Goal: Check status: Check status

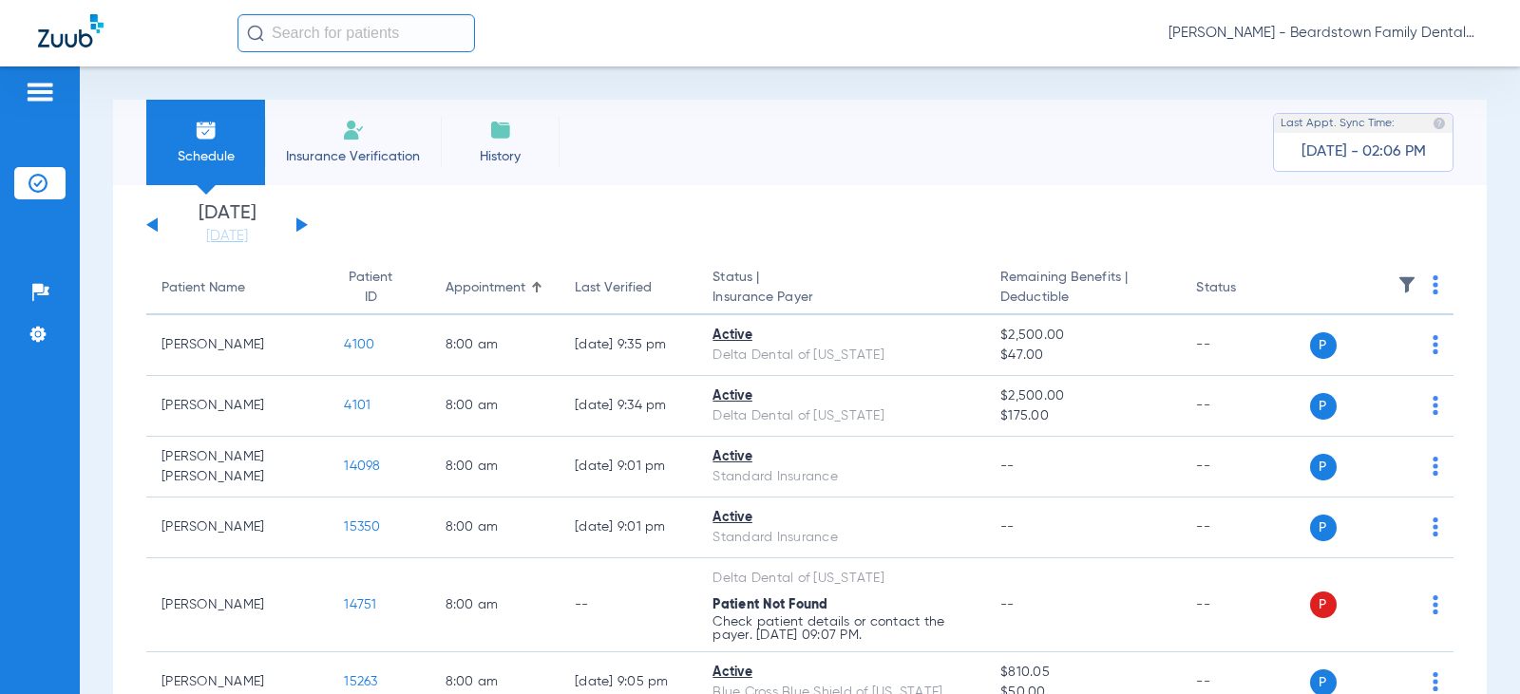
click at [304, 225] on div "[DATE] [DATE] [DATE] [DATE] [DATE] [DATE] [DATE] [DATE] [DATE] [DATE] [DATE] [D…" at bounding box center [226, 225] width 161 height 42
click at [292, 227] on div "[DATE] [DATE] [DATE] [DATE] [DATE] [DATE] [DATE] [DATE] [DATE] [DATE] [DATE] [D…" at bounding box center [226, 225] width 161 height 42
click at [297, 225] on button at bounding box center [301, 225] width 11 height 14
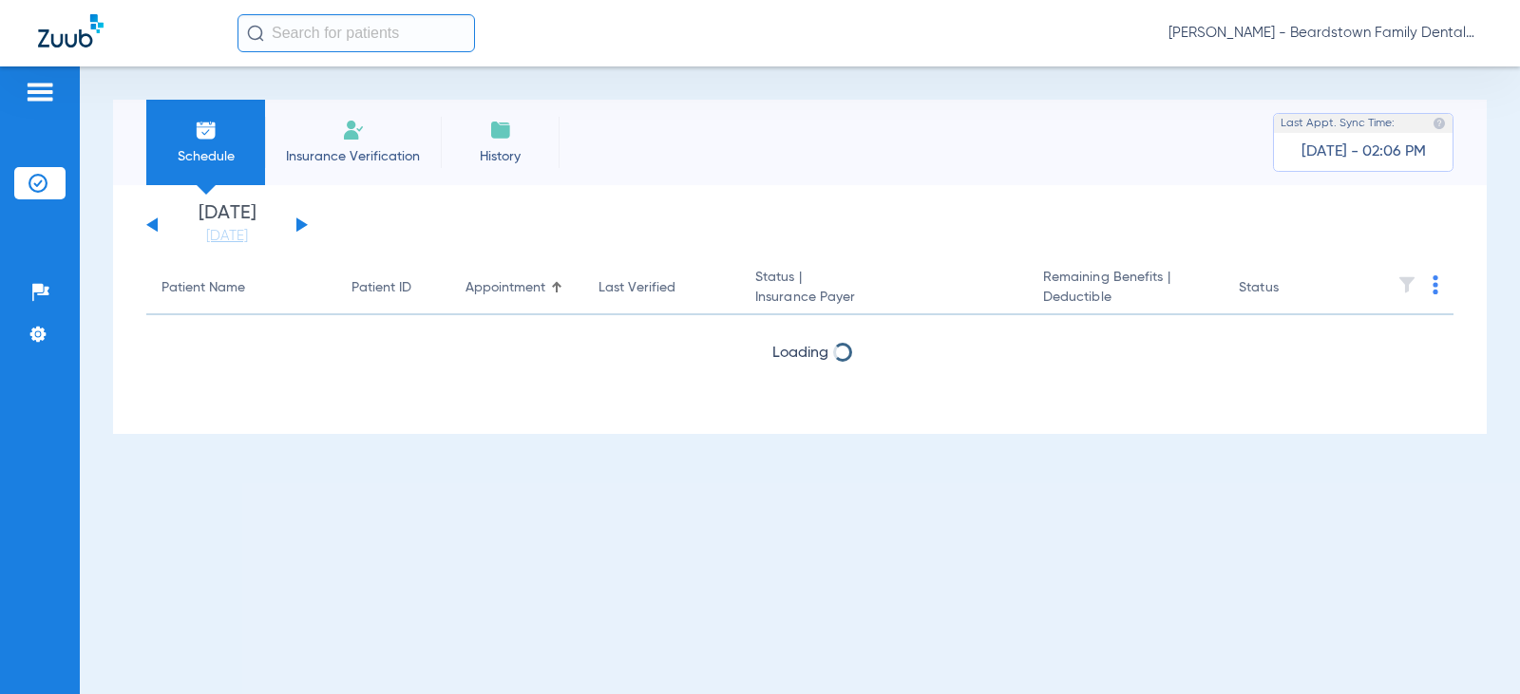
click at [1412, 286] on th at bounding box center [1403, 288] width 102 height 53
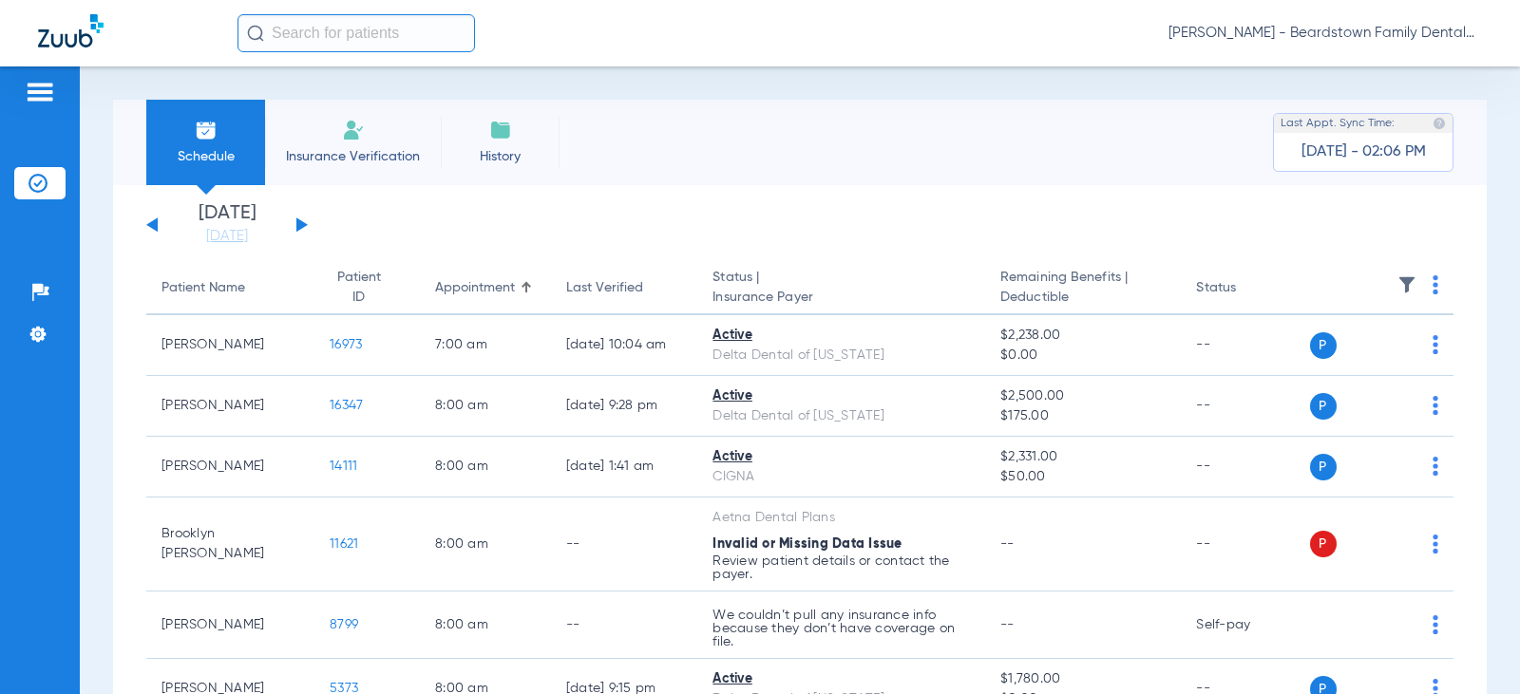
click at [1397, 280] on img at bounding box center [1406, 284] width 19 height 19
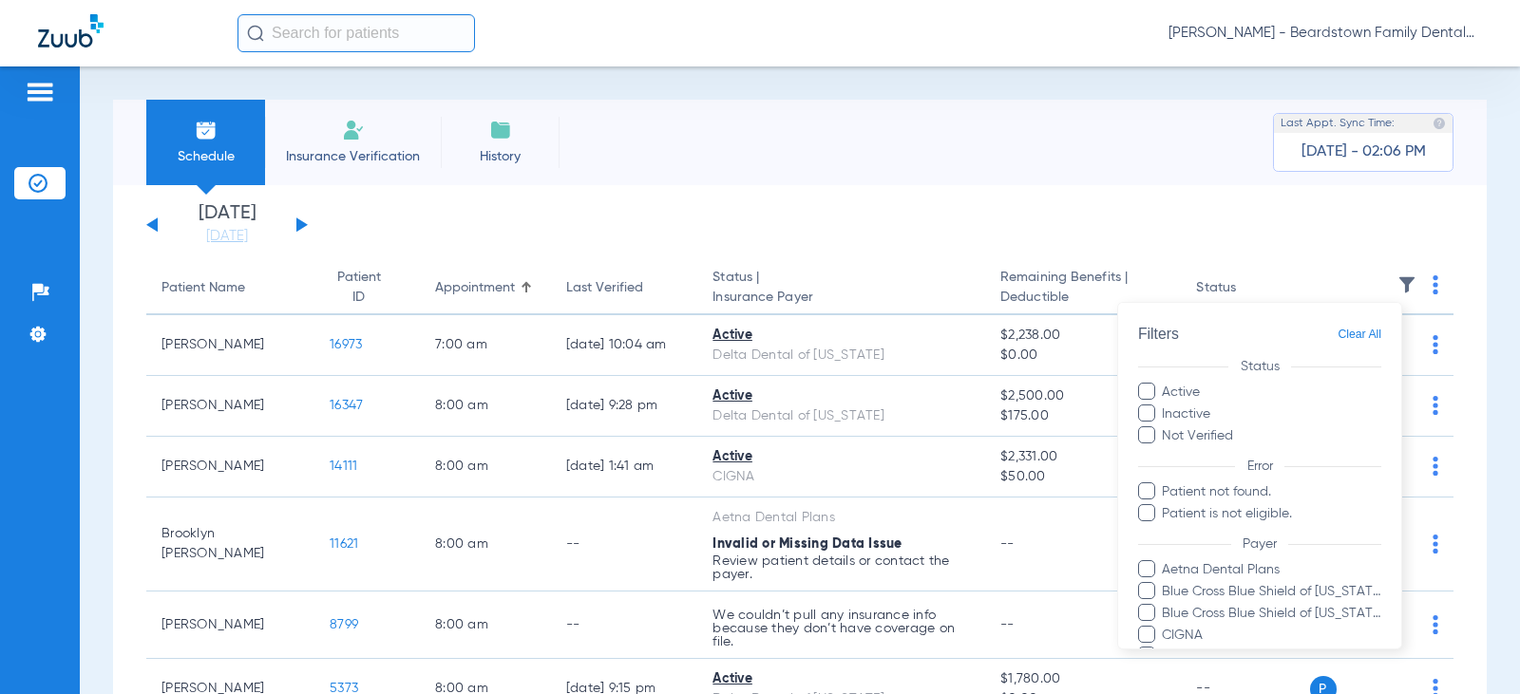
scroll to position [475, 0]
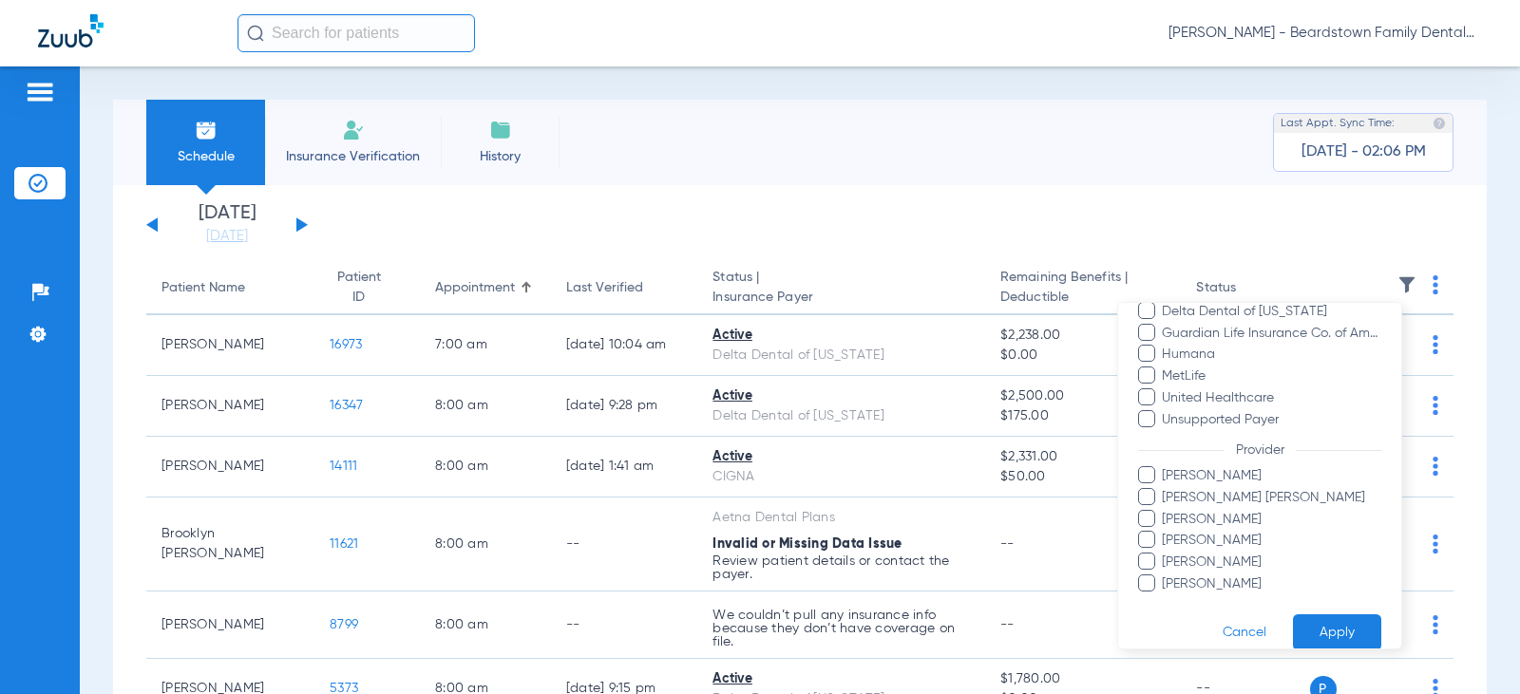
click at [1179, 492] on span "[PERSON_NAME] [PERSON_NAME]" at bounding box center [1271, 498] width 220 height 20
click at [1165, 511] on input "[PERSON_NAME] [PERSON_NAME]" at bounding box center [1165, 511] width 0 height 0
click at [1342, 635] on button "Apply" at bounding box center [1337, 633] width 88 height 37
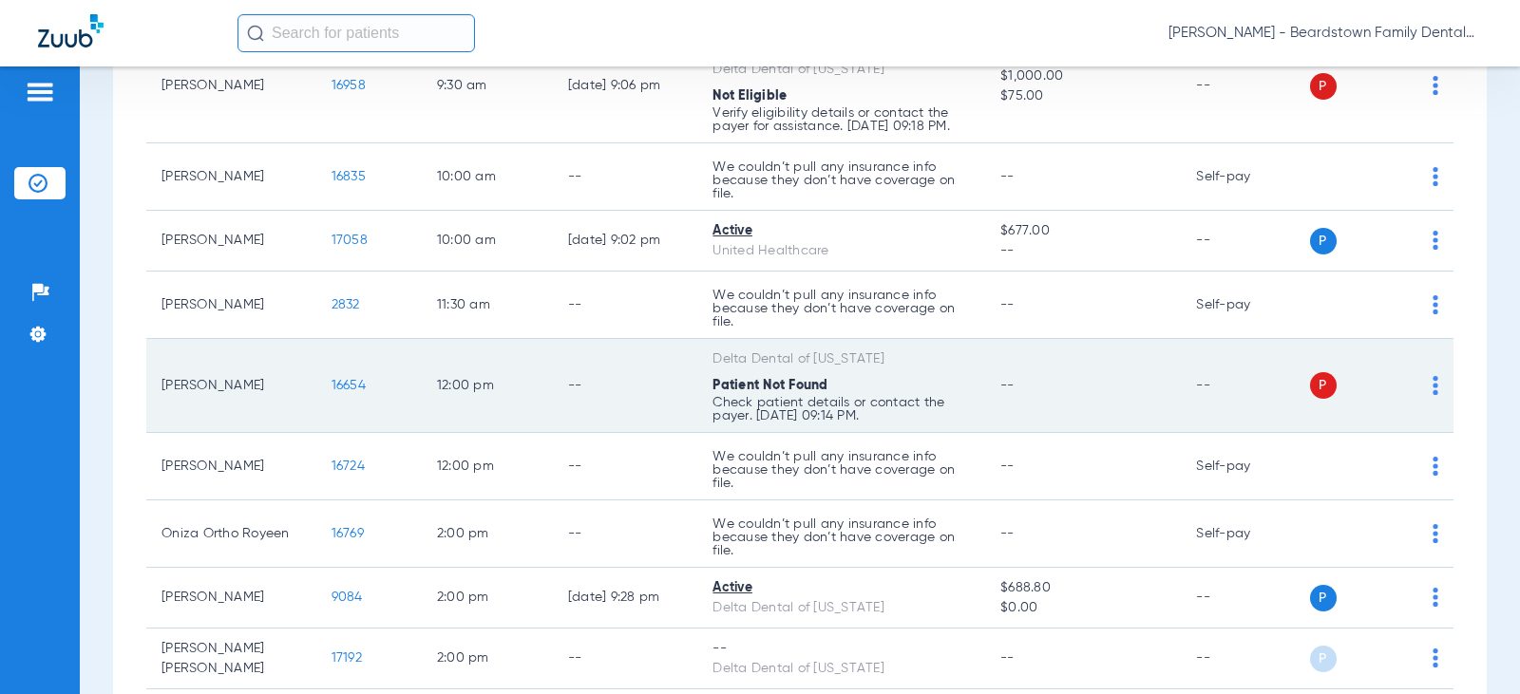
scroll to position [421, 0]
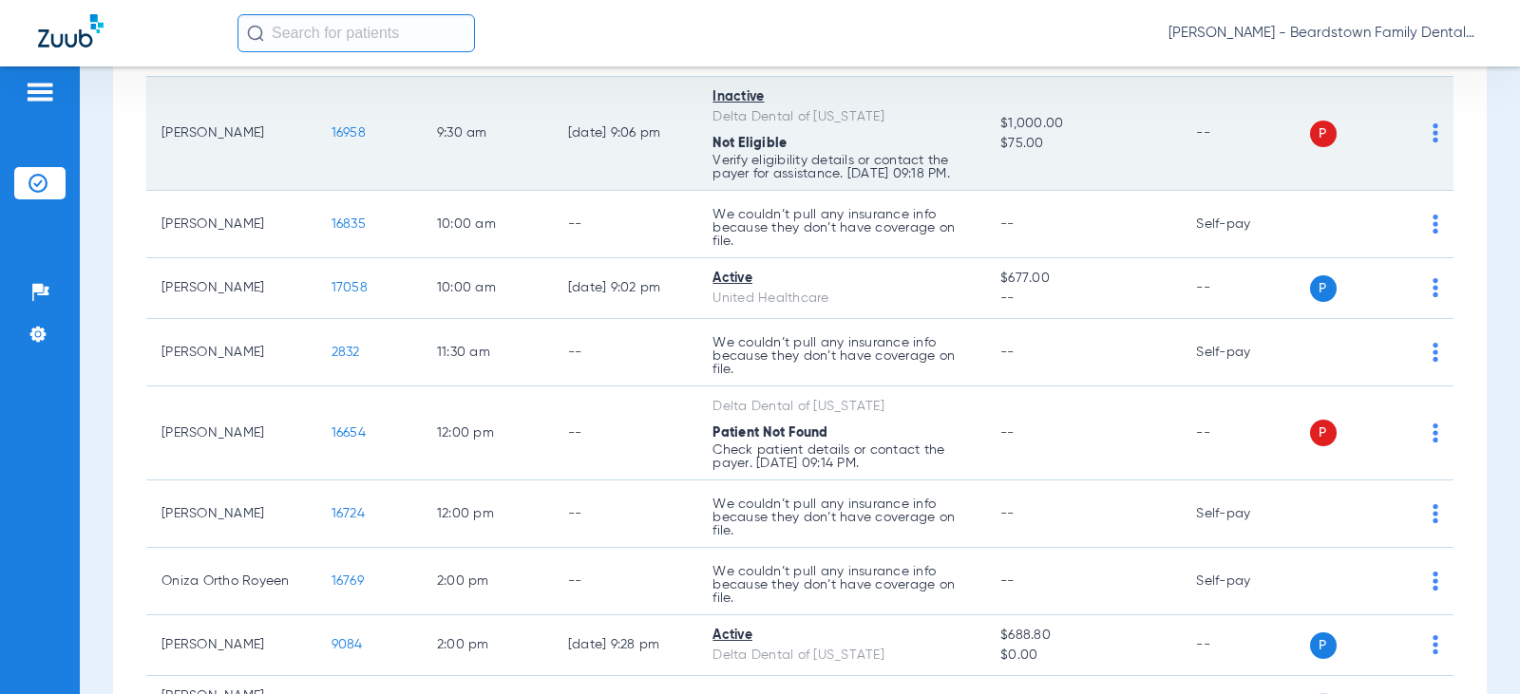
click at [332, 131] on span "16958" at bounding box center [349, 132] width 34 height 13
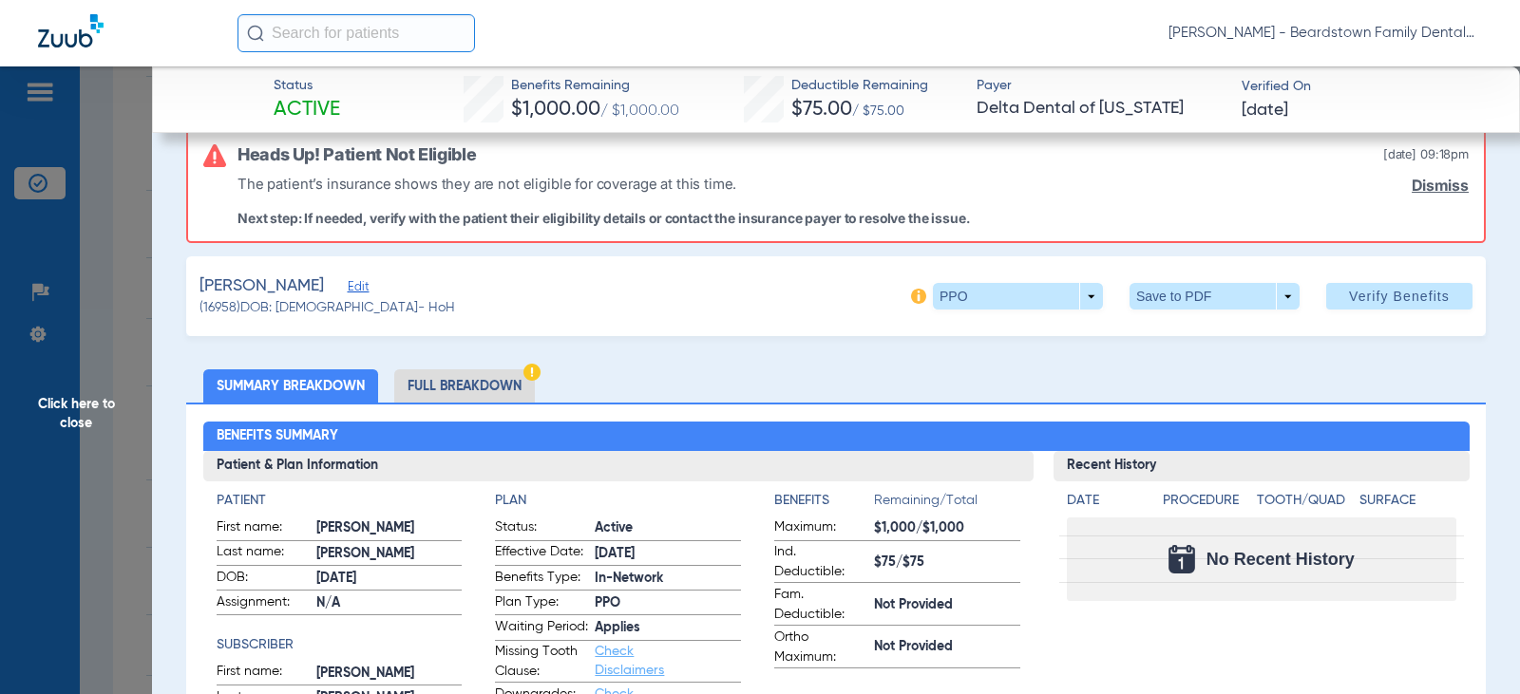
scroll to position [0, 0]
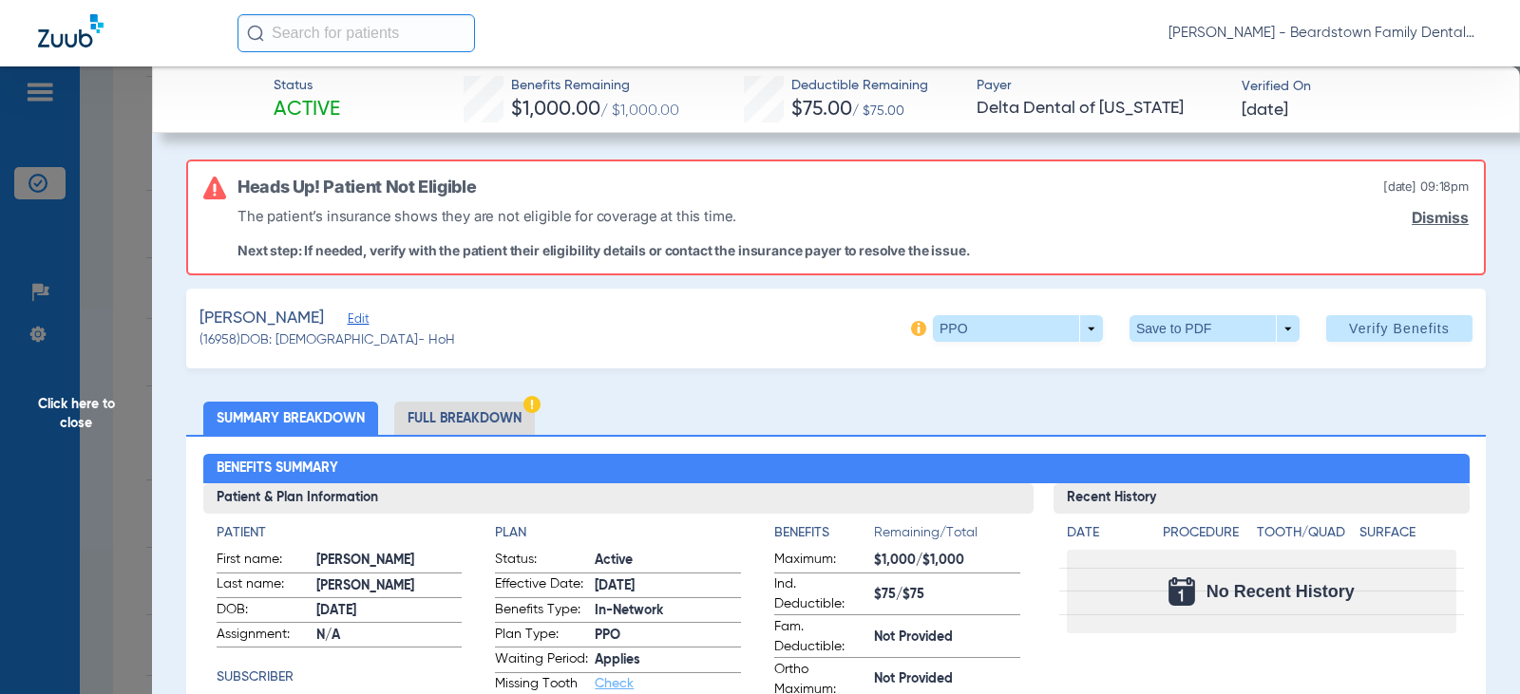
click at [102, 422] on span "Click here to close" at bounding box center [76, 413] width 152 height 694
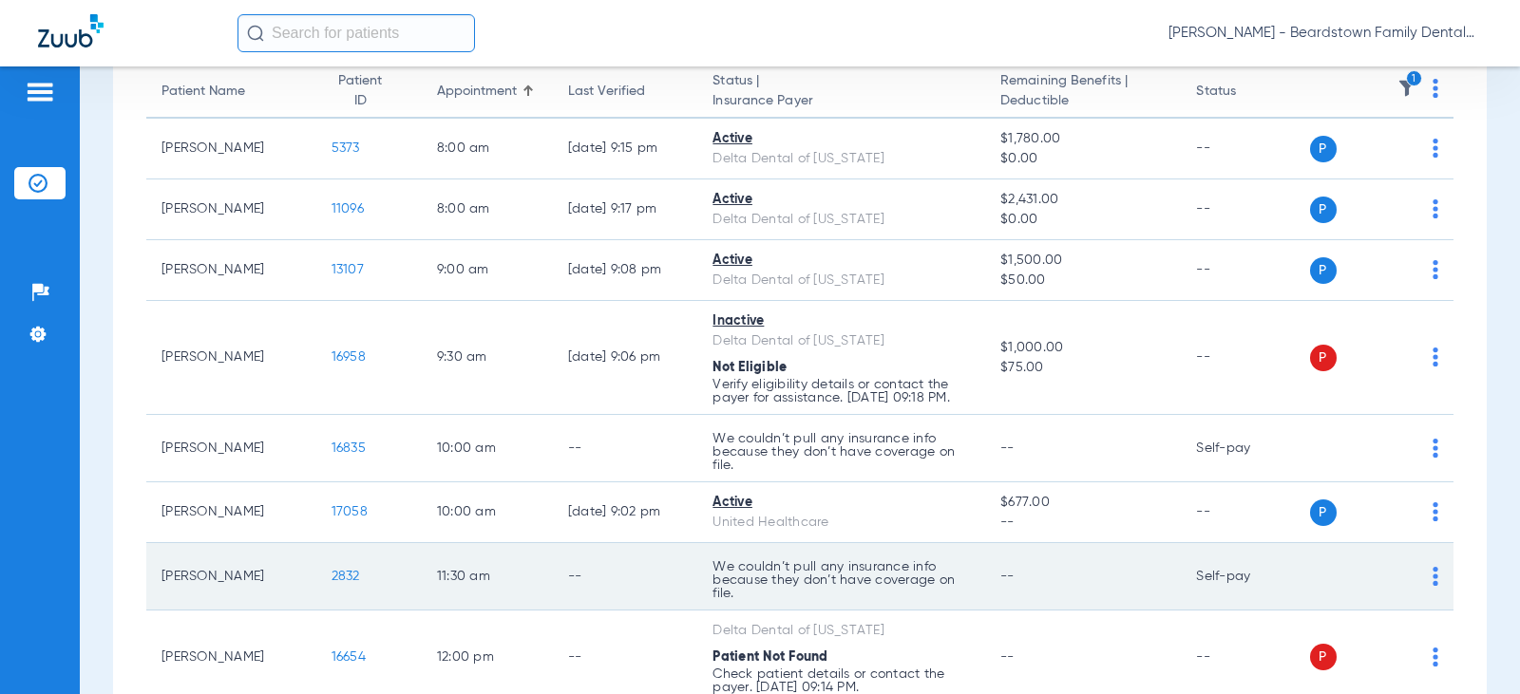
scroll to position [231, 0]
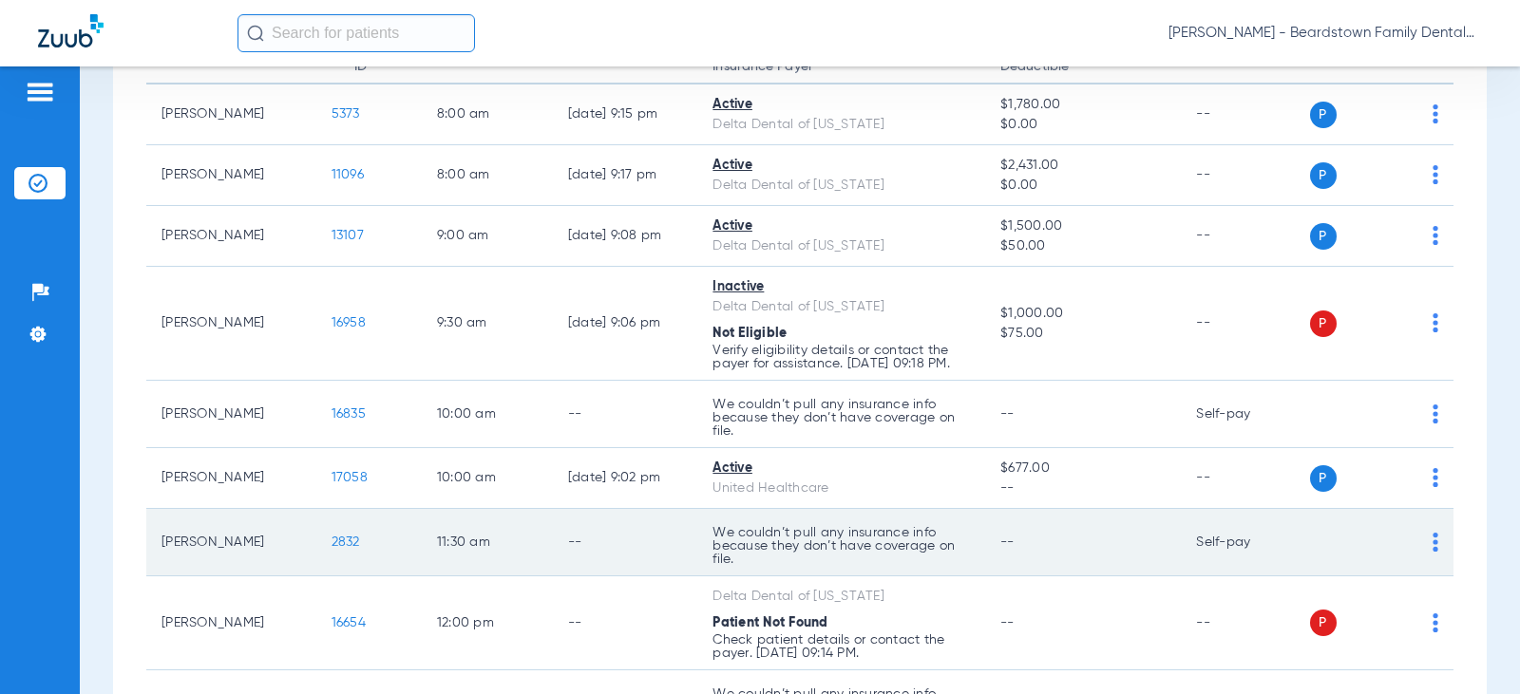
click at [332, 543] on span "2832" at bounding box center [346, 542] width 28 height 13
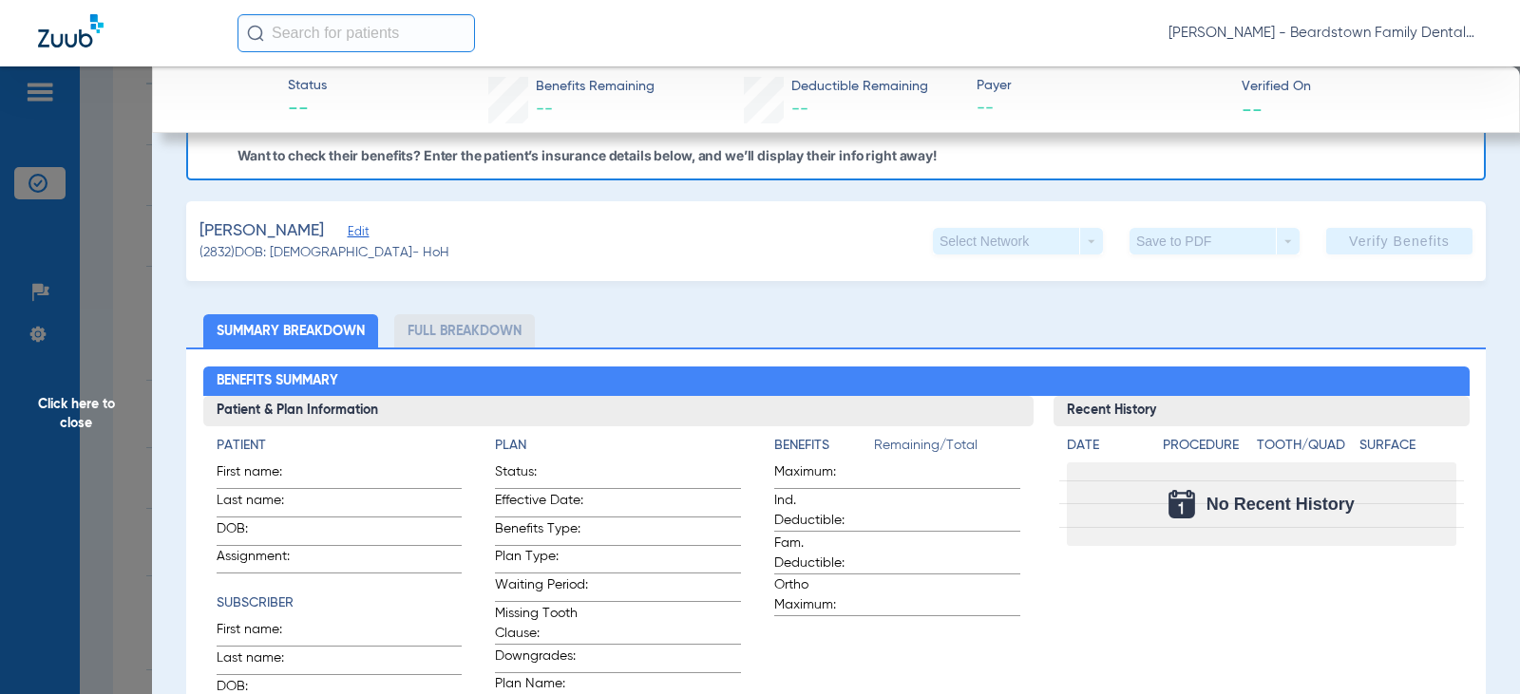
scroll to position [0, 0]
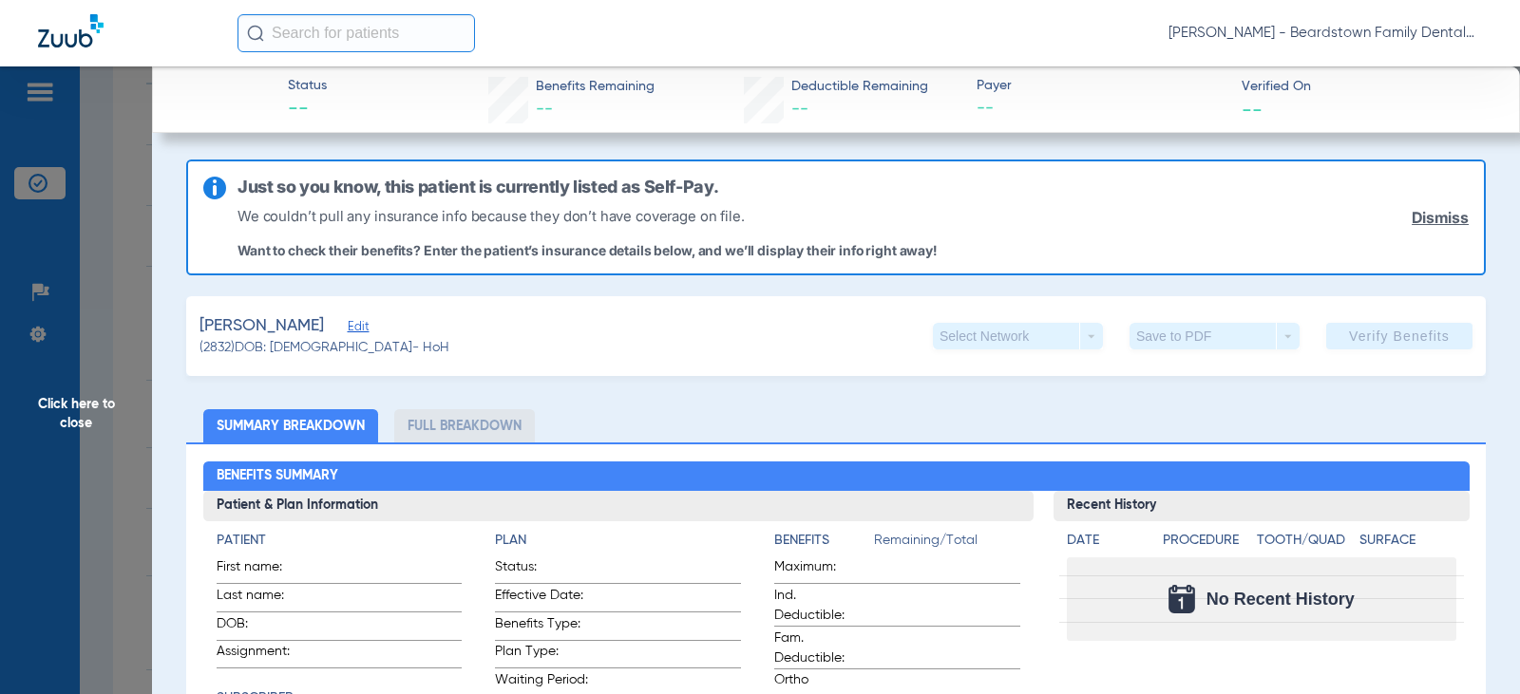
click at [53, 402] on span "Click here to close" at bounding box center [76, 413] width 152 height 694
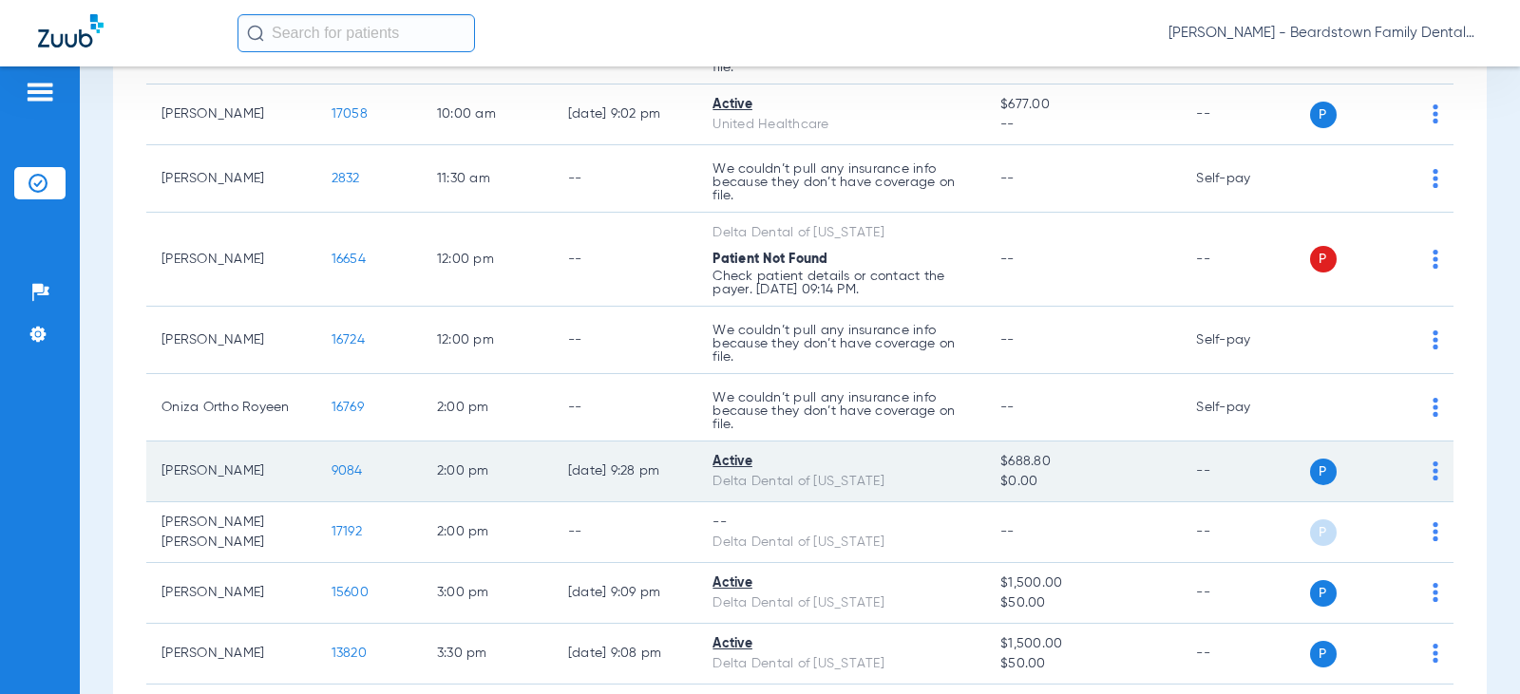
scroll to position [611, 0]
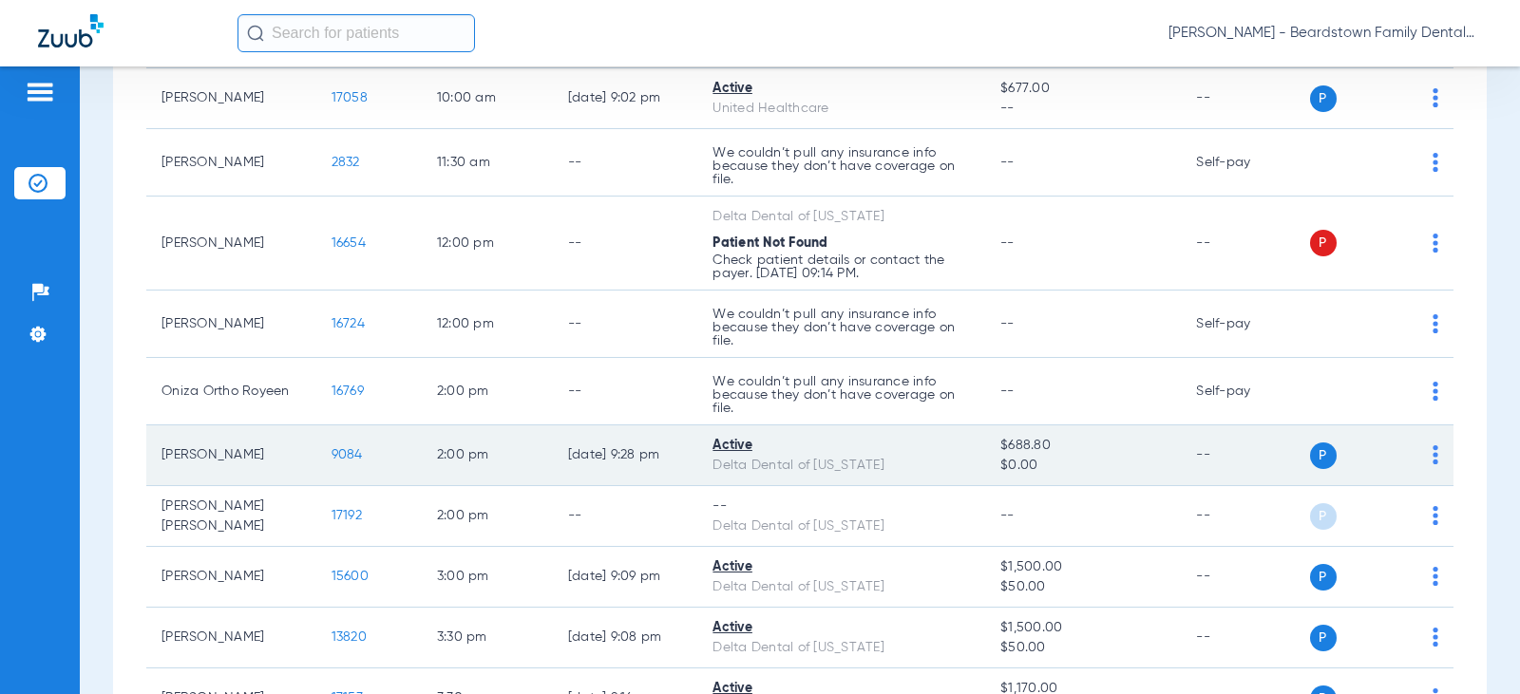
click at [340, 449] on span "9084" at bounding box center [347, 454] width 31 height 13
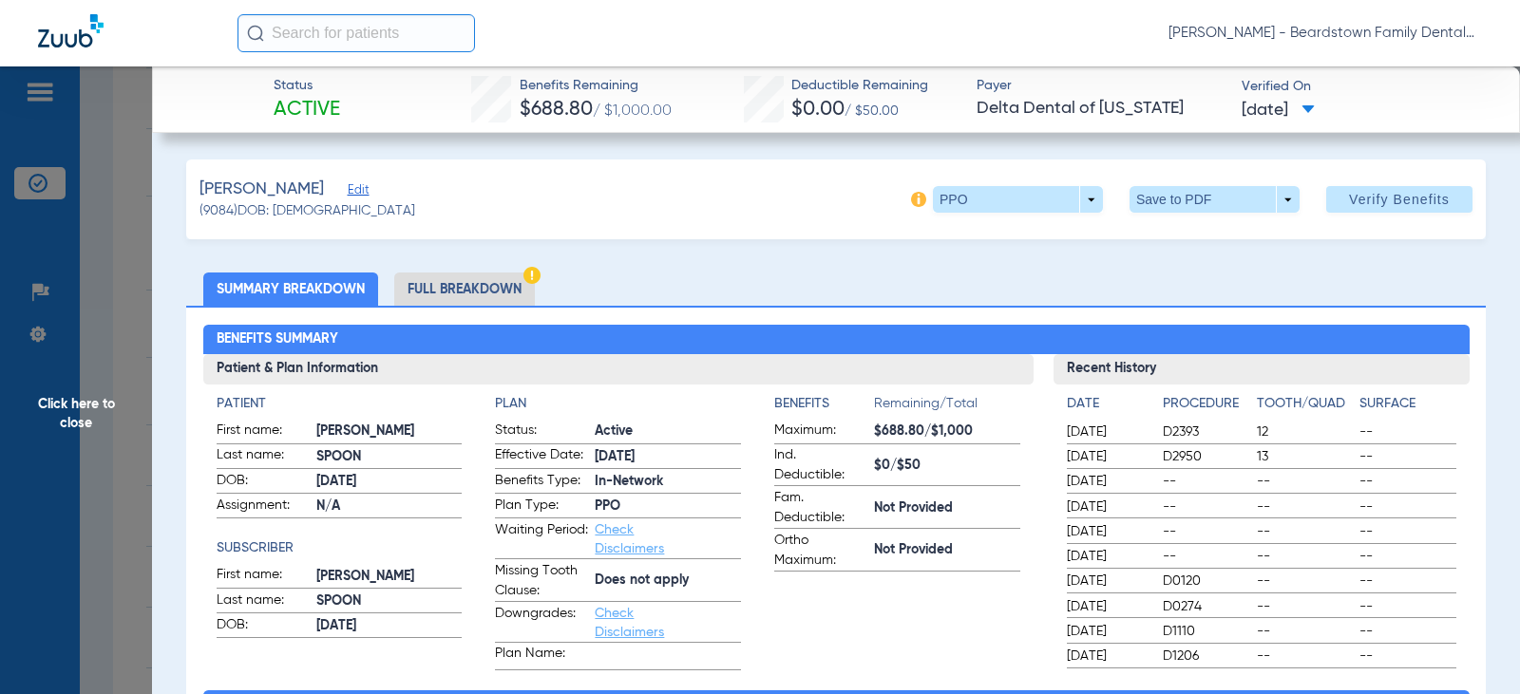
click at [82, 406] on span "Click here to close" at bounding box center [76, 413] width 152 height 694
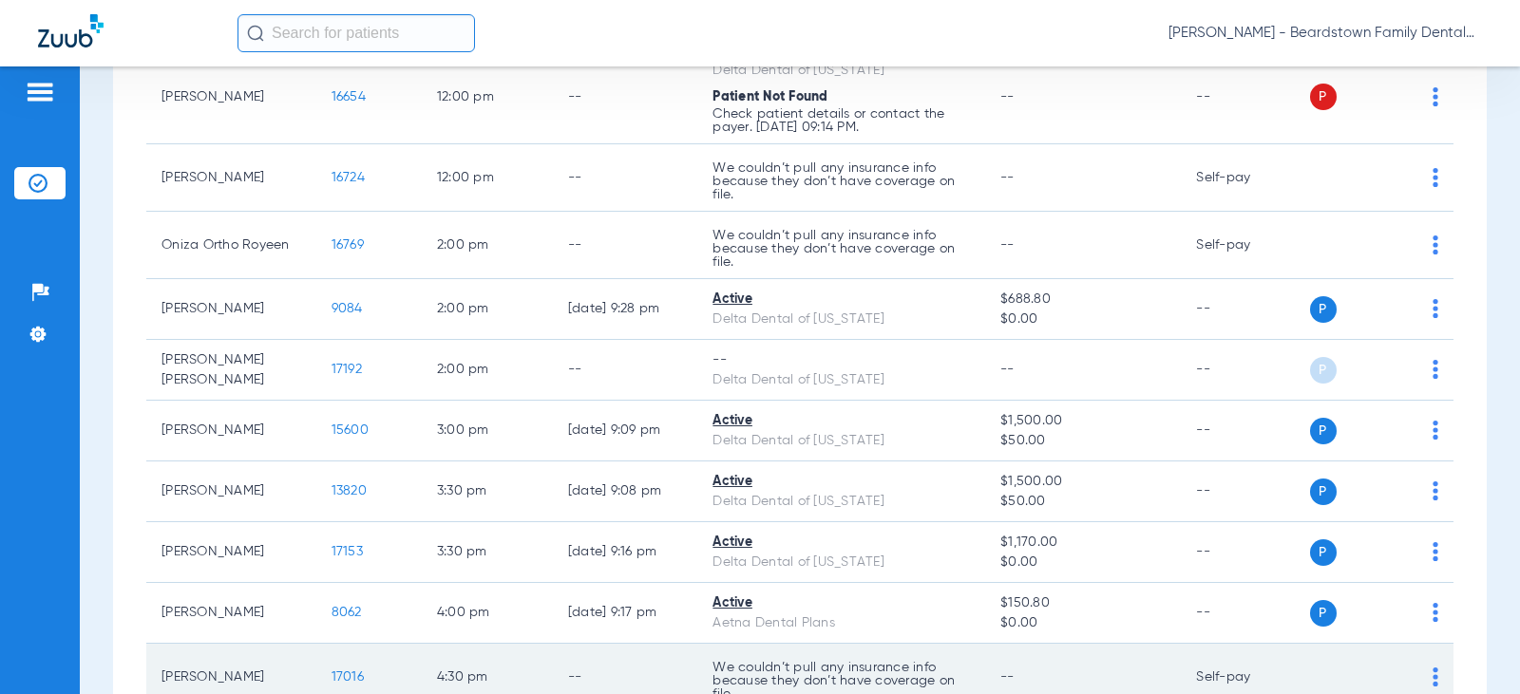
scroll to position [896, 0]
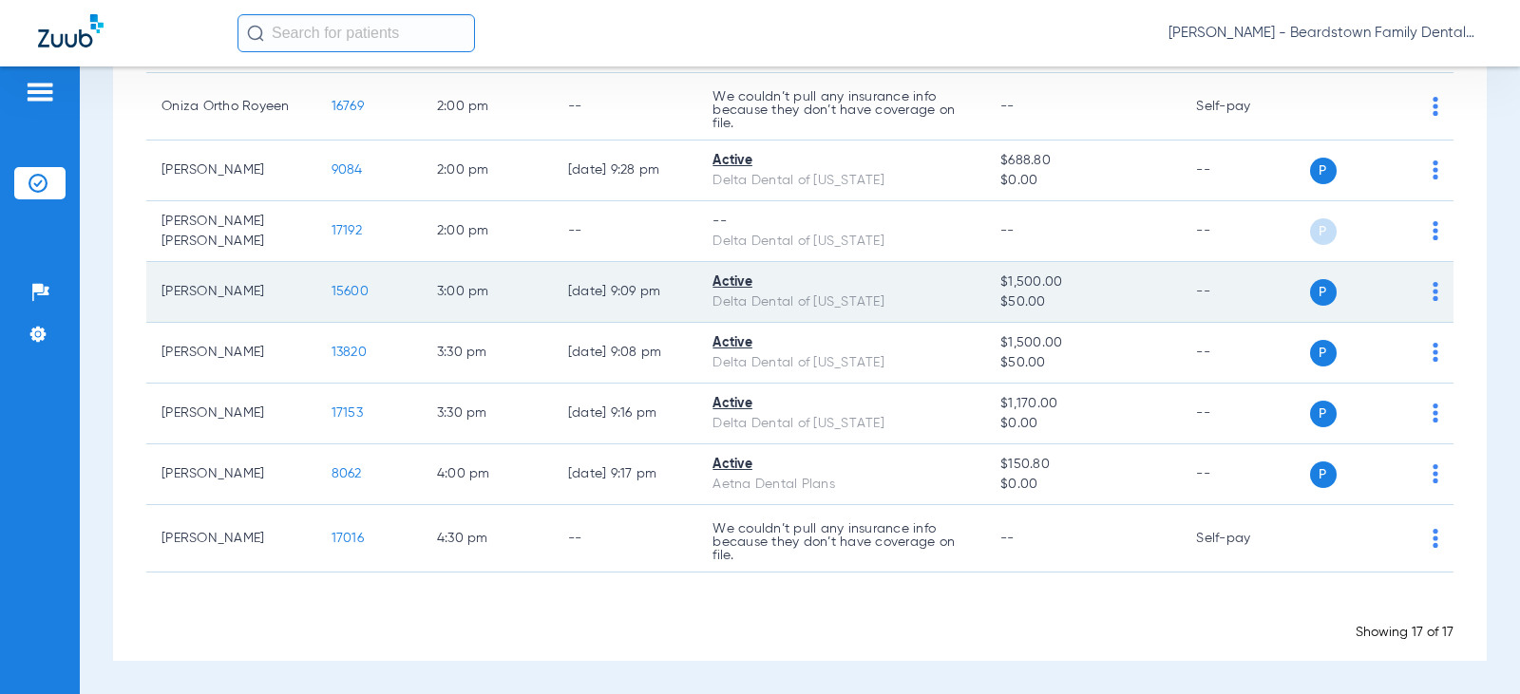
click at [343, 295] on span "15600" at bounding box center [350, 291] width 37 height 13
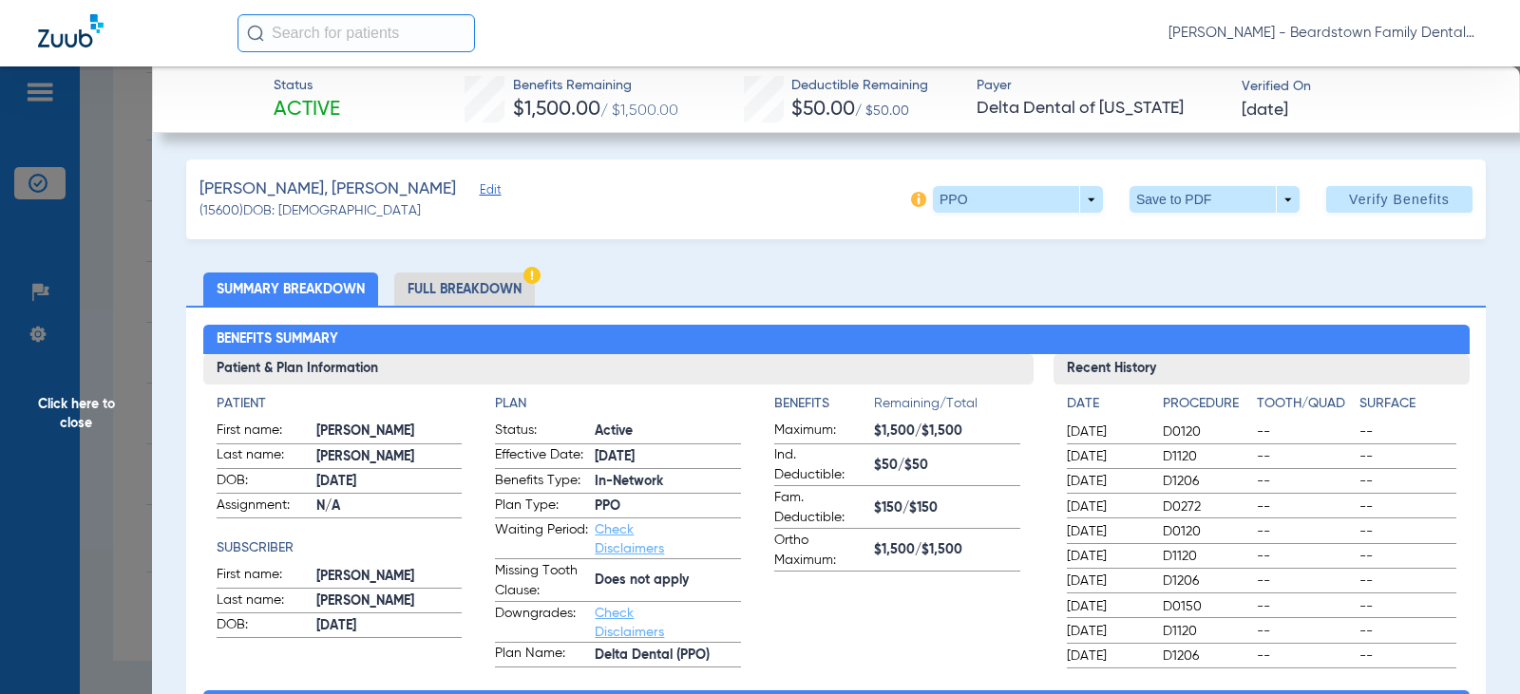
click at [67, 409] on span "Click here to close" at bounding box center [76, 413] width 152 height 694
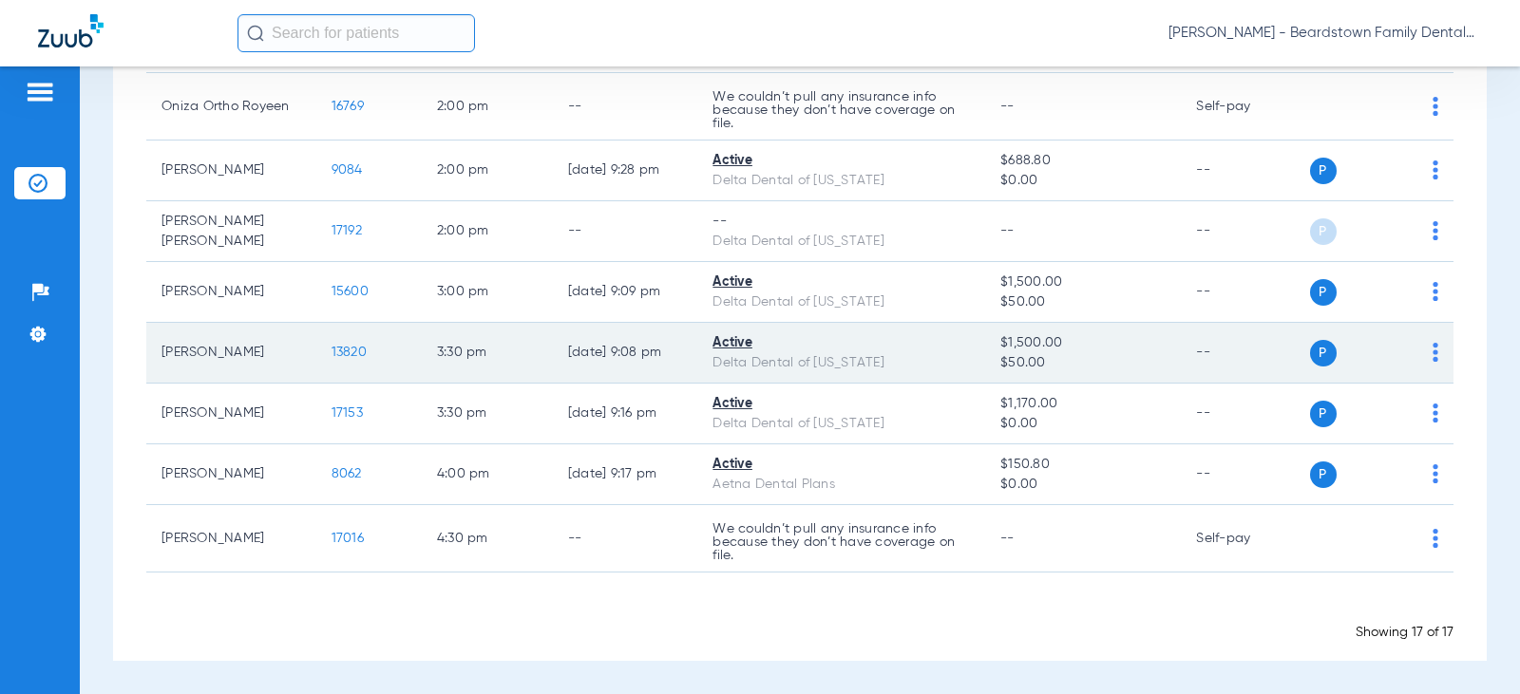
click at [347, 359] on span "13820" at bounding box center [349, 352] width 35 height 13
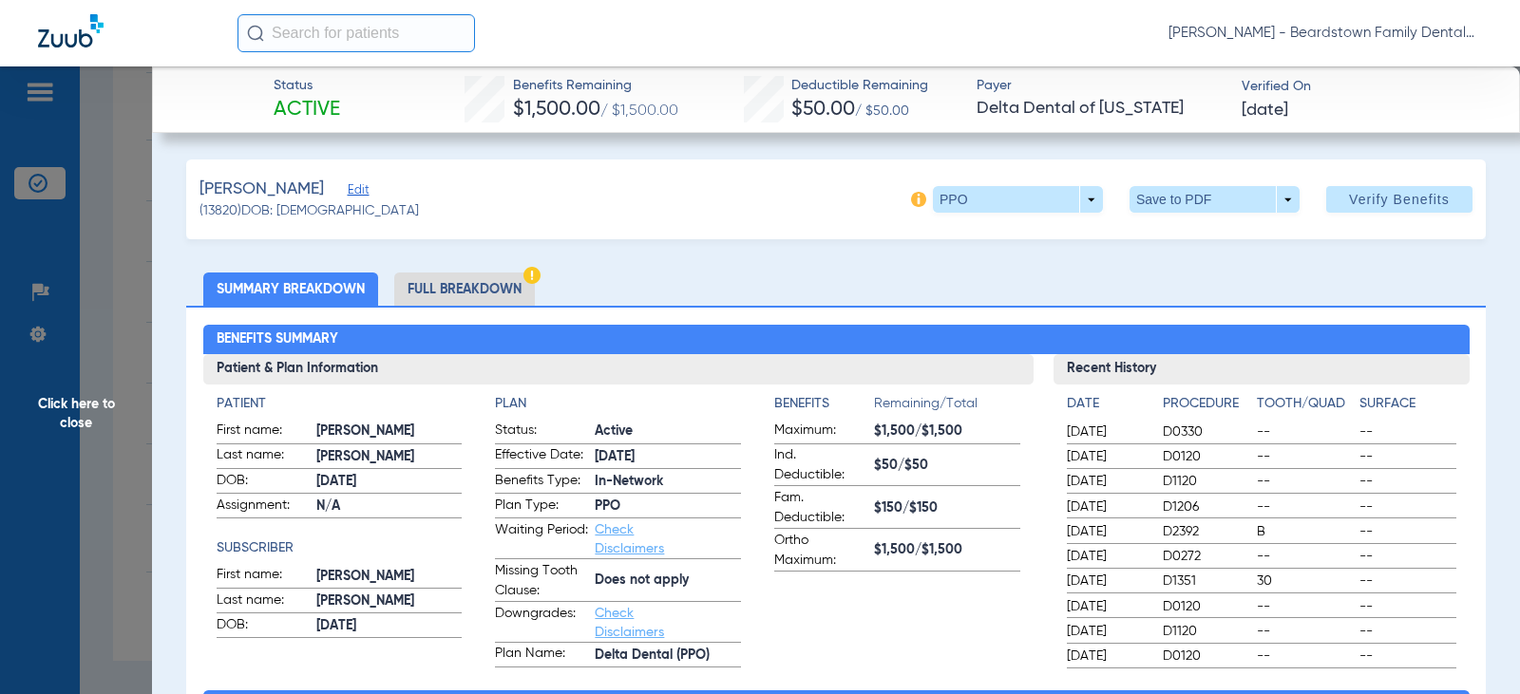
click at [93, 408] on span "Click here to close" at bounding box center [76, 413] width 152 height 694
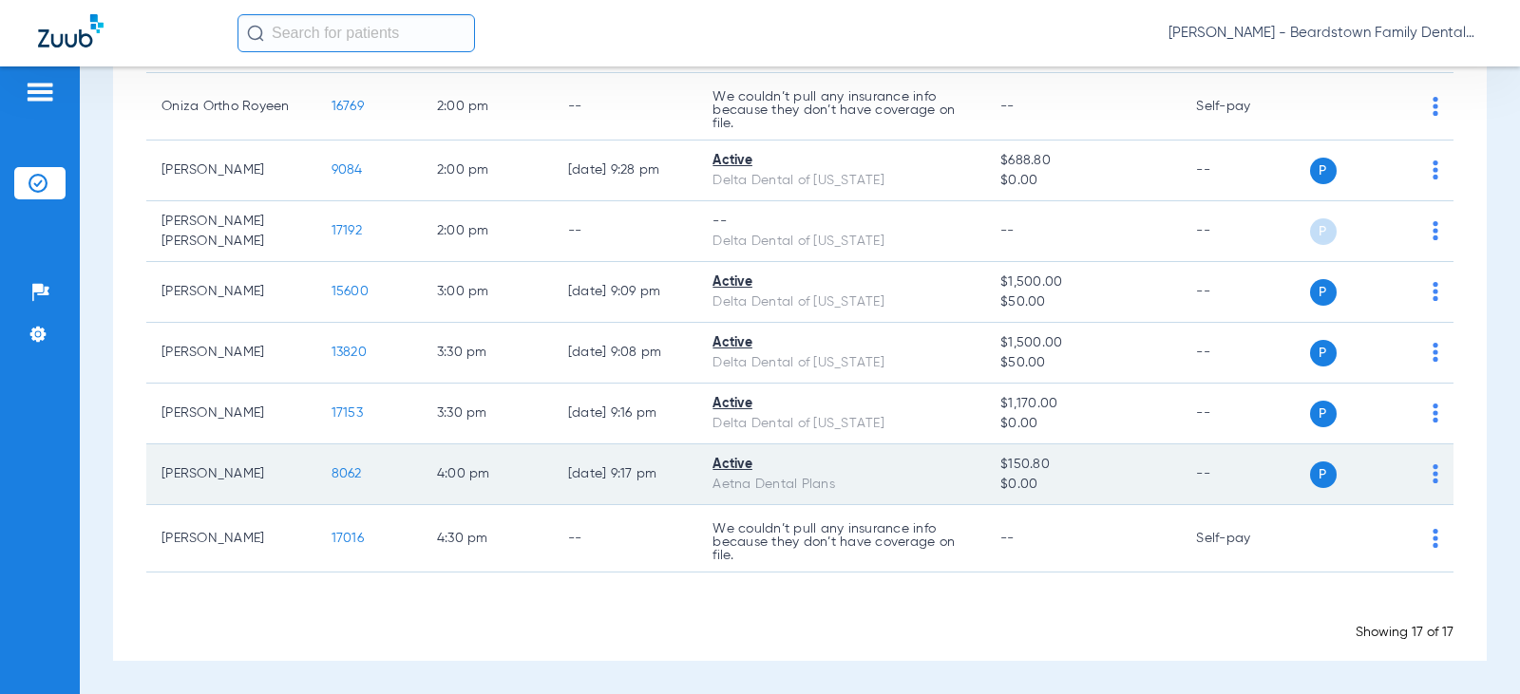
click at [341, 474] on span "8062" at bounding box center [347, 473] width 30 height 13
